Goal: Contribute content: Add original content to the website for others to see

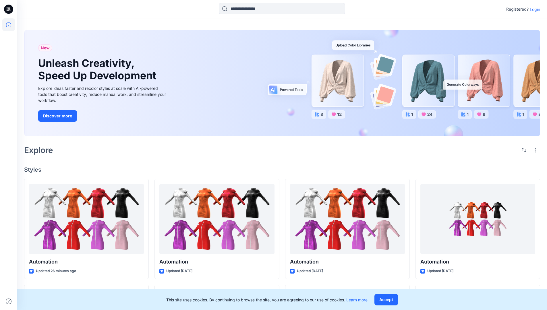
click at [533, 9] on p "Login" at bounding box center [534, 9] width 10 height 6
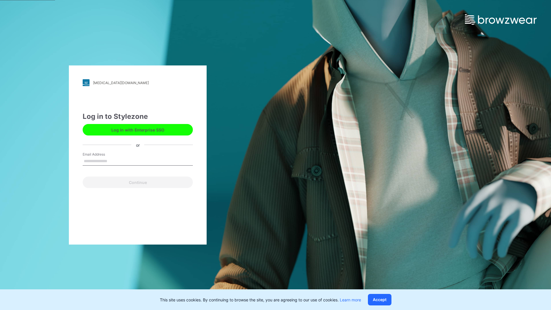
click at [113, 161] on input "Email Address" at bounding box center [138, 161] width 110 height 9
type input "**********"
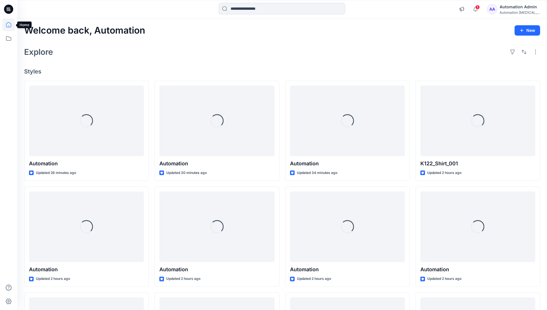
click at [11, 25] on icon at bounding box center [8, 24] width 5 height 5
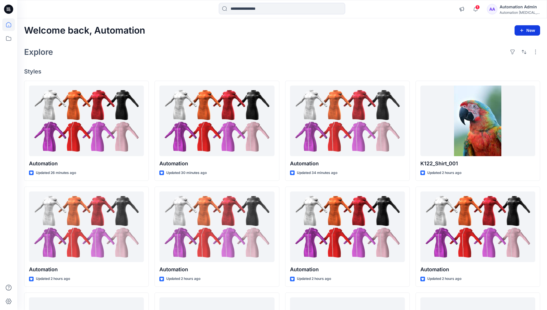
click at [524, 28] on button "New" at bounding box center [527, 30] width 26 height 10
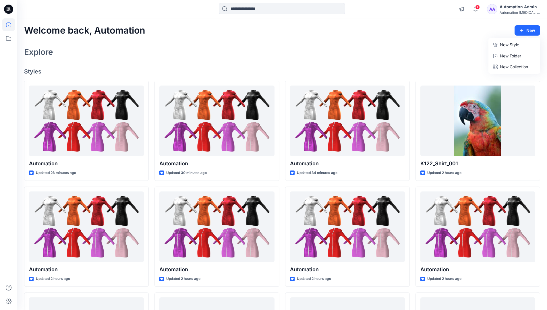
click at [510, 45] on p "New Style" at bounding box center [509, 44] width 19 height 7
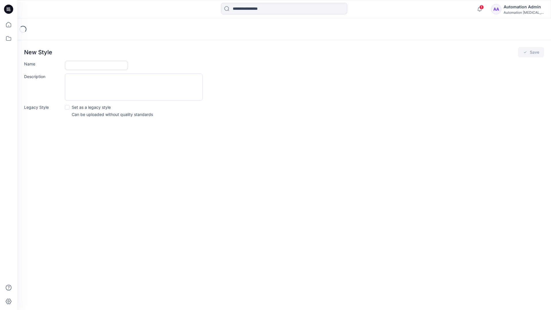
click at [70, 66] on input "Name" at bounding box center [96, 65] width 63 height 9
click at [108, 63] on input "Name" at bounding box center [96, 65] width 63 height 9
type input "**********"
click at [535, 51] on button "Save" at bounding box center [531, 52] width 26 height 10
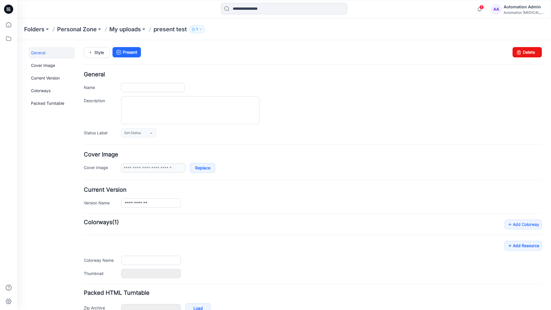
type input "**********"
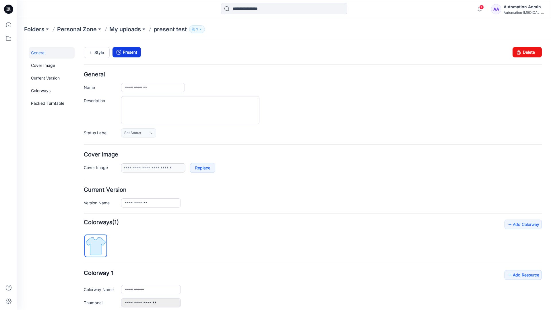
click at [129, 52] on link "Present" at bounding box center [126, 52] width 28 height 10
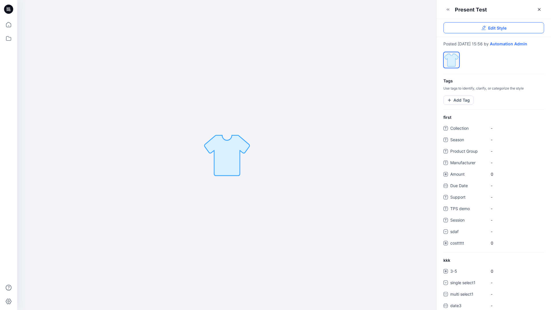
click at [508, 29] on link "Edit Style" at bounding box center [493, 27] width 101 height 11
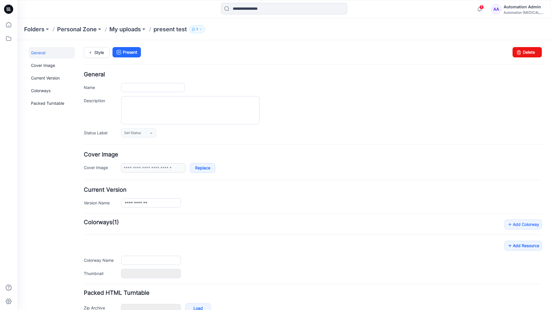
type input "**********"
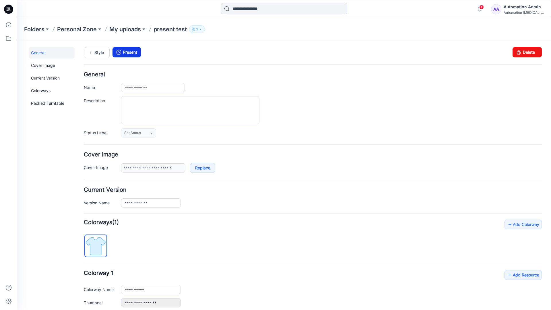
click at [126, 52] on link "Present" at bounding box center [126, 52] width 28 height 10
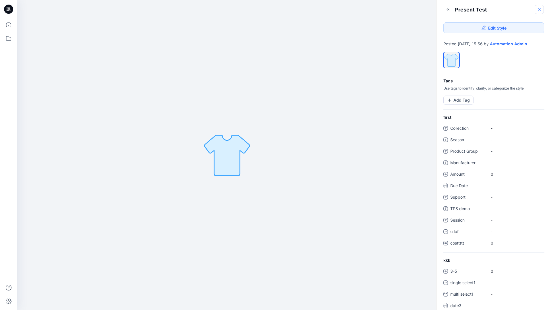
click at [539, 10] on icon at bounding box center [539, 9] width 5 height 5
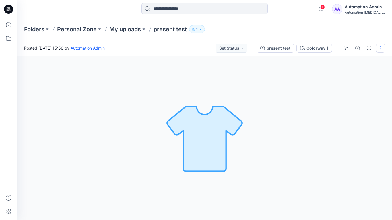
click at [380, 50] on button "button" at bounding box center [380, 48] width 9 height 9
click at [340, 61] on p "Present" at bounding box center [347, 62] width 14 height 6
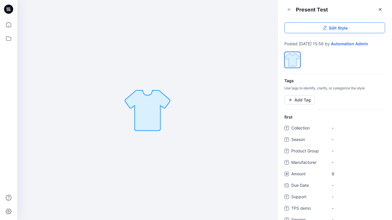
click at [374, 27] on link "Edit Style" at bounding box center [334, 27] width 101 height 11
click at [303, 100] on button "Add Tag" at bounding box center [299, 100] width 30 height 9
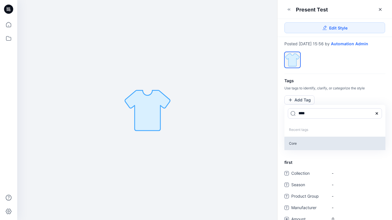
type input "****"
click at [293, 144] on p "Core" at bounding box center [334, 143] width 101 height 13
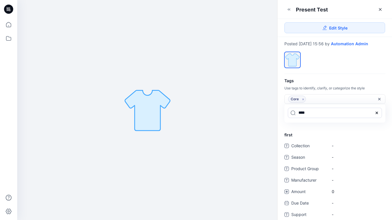
click at [378, 113] on icon at bounding box center [376, 113] width 5 height 5
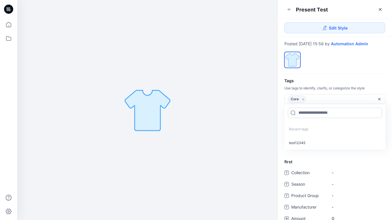
click at [316, 112] on input at bounding box center [335, 113] width 94 height 10
type input "*********"
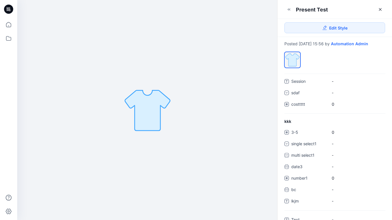
scroll to position [149, 0]
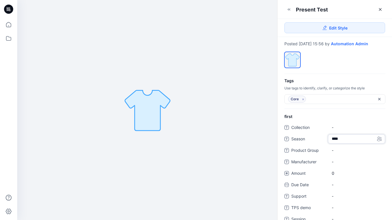
type textarea "*****"
click at [354, 152] on Group "-" at bounding box center [357, 150] width 50 height 6
type textarea "****"
click at [335, 160] on span "-" at bounding box center [357, 162] width 50 height 6
type textarea "****"
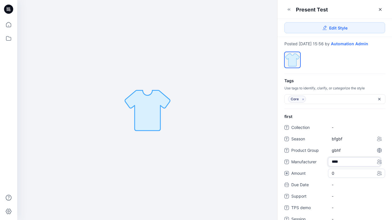
click at [336, 174] on span "0" at bounding box center [357, 173] width 50 height 6
type input "*"
click at [336, 187] on div "-" at bounding box center [356, 191] width 57 height 9
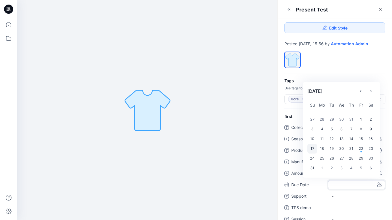
click at [314, 148] on div "17" at bounding box center [312, 149] width 10 height 10
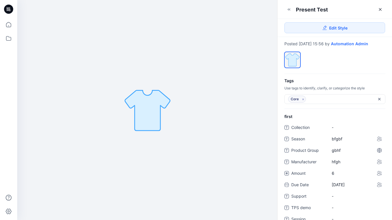
scroll to position [123, 0]
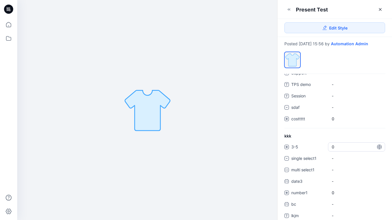
click at [335, 147] on span "0" at bounding box center [357, 147] width 50 height 6
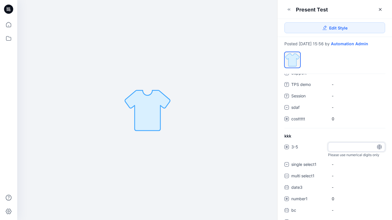
type input "*"
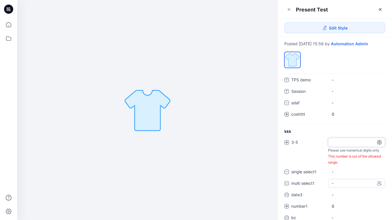
click at [346, 184] on div "3-5 * Please use numerical digits only This number is out of the allowed range.…" at bounding box center [334, 188] width 101 height 101
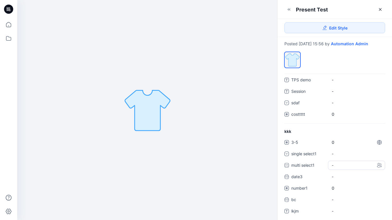
click at [344, 167] on div "-" at bounding box center [356, 165] width 57 height 9
click at [337, 178] on span at bounding box center [335, 178] width 5 height 5
click at [335, 189] on span at bounding box center [335, 190] width 5 height 5
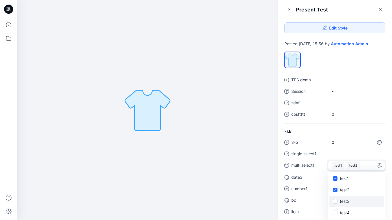
click at [335, 200] on span at bounding box center [335, 201] width 5 height 5
click at [335, 180] on icon at bounding box center [335, 179] width 3 height 2
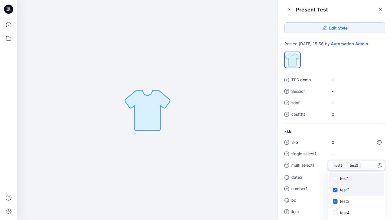
click at [335, 191] on span at bounding box center [335, 190] width 5 height 5
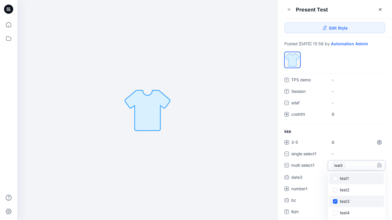
click at [335, 200] on span at bounding box center [335, 201] width 5 height 5
click at [365, 130] on div "kkk 3-5 0 single select1 - multi select1 - test1 test2 test3 test4 test5 test6 …" at bounding box center [334, 175] width 114 height 92
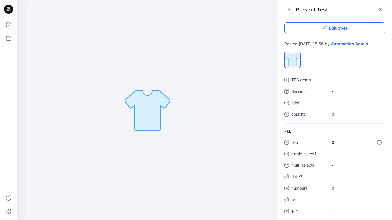
click at [336, 29] on span "Edit Style" at bounding box center [338, 28] width 18 height 6
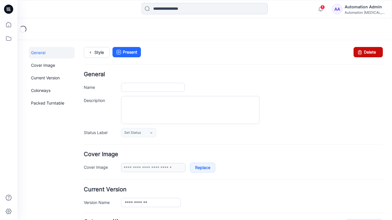
click at [359, 50] on icon at bounding box center [360, 52] width 8 height 10
type input "**********"
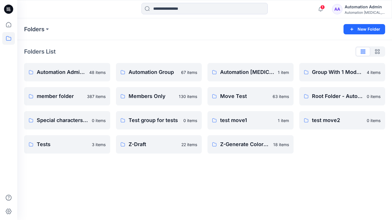
click at [360, 9] on div "Automation Admin" at bounding box center [365, 6] width 40 height 7
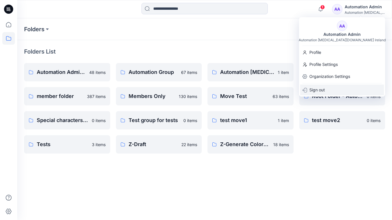
click at [332, 87] on div "Sign out" at bounding box center [342, 90] width 84 height 11
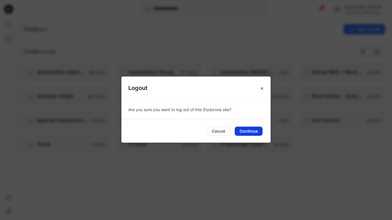
click at [259, 130] on button "Continue" at bounding box center [249, 131] width 28 height 9
